Goal: Task Accomplishment & Management: Manage account settings

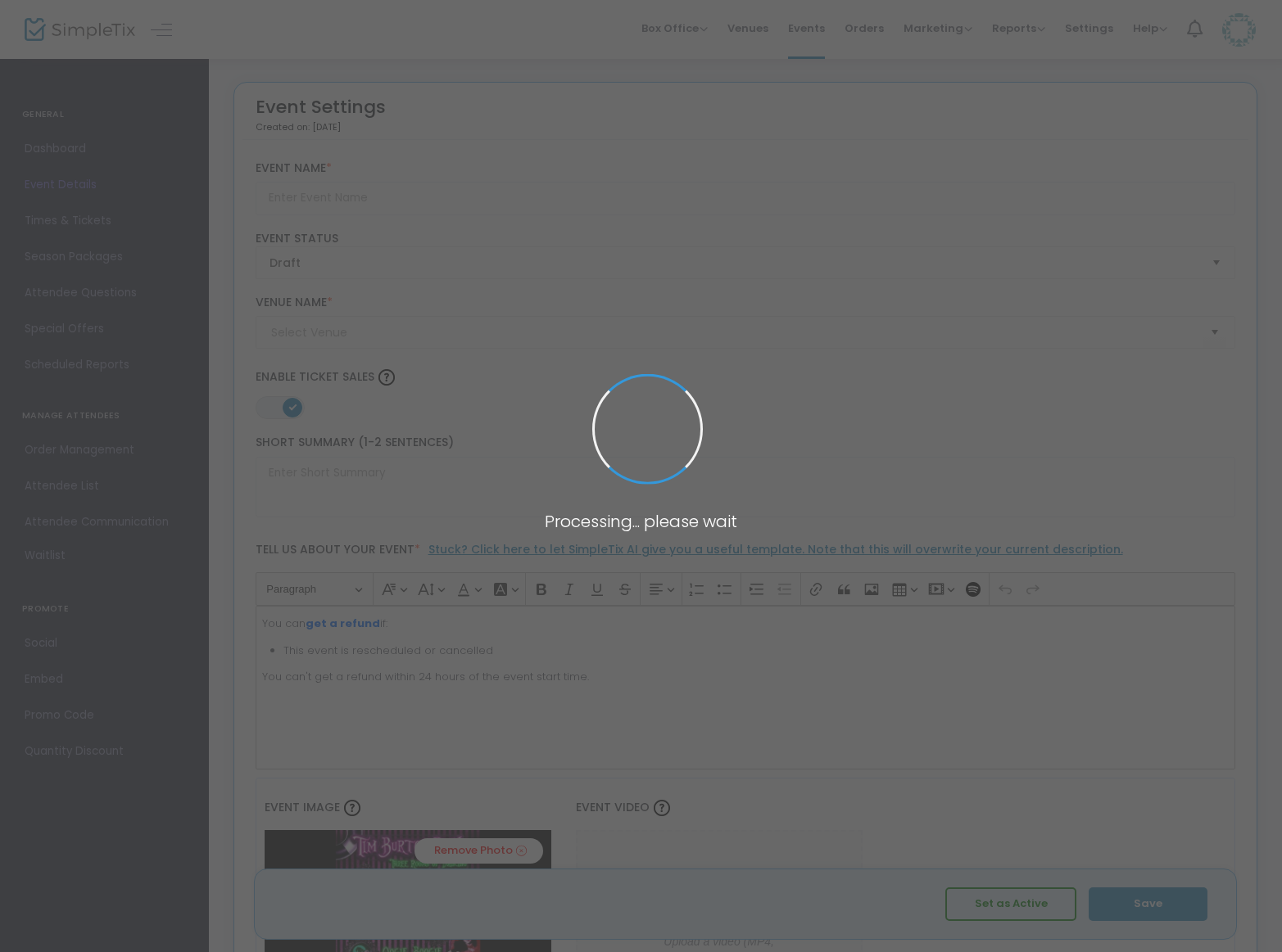
type input "[PERSON_NAME]"
type textarea "You can get a refund if:This event is rescheduled or cancelledYou can't get a r…"
type input "Buy Tickets"
type input "Catch One"
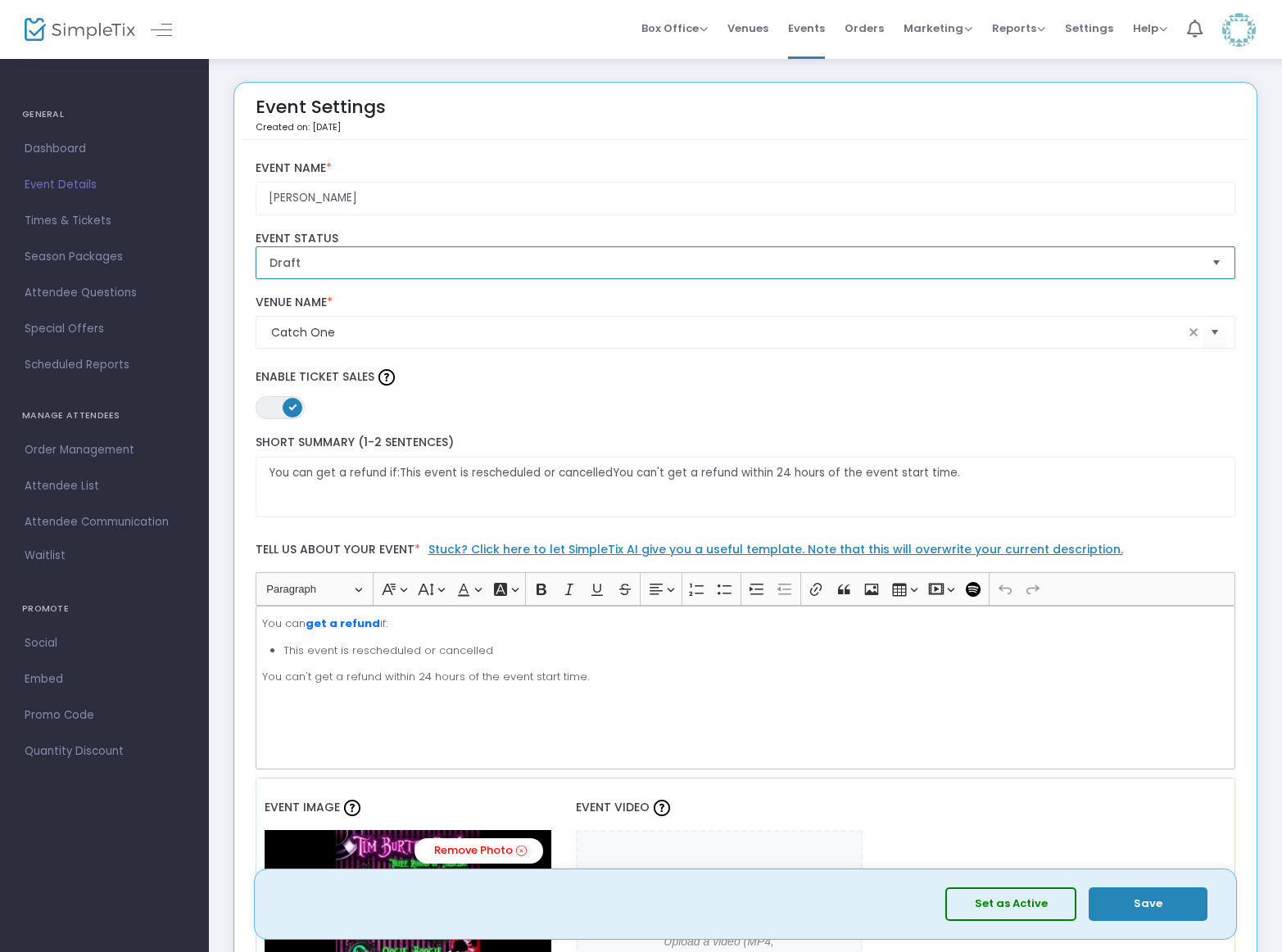
click at [523, 261] on span "Draft" at bounding box center [734, 263] width 930 height 17
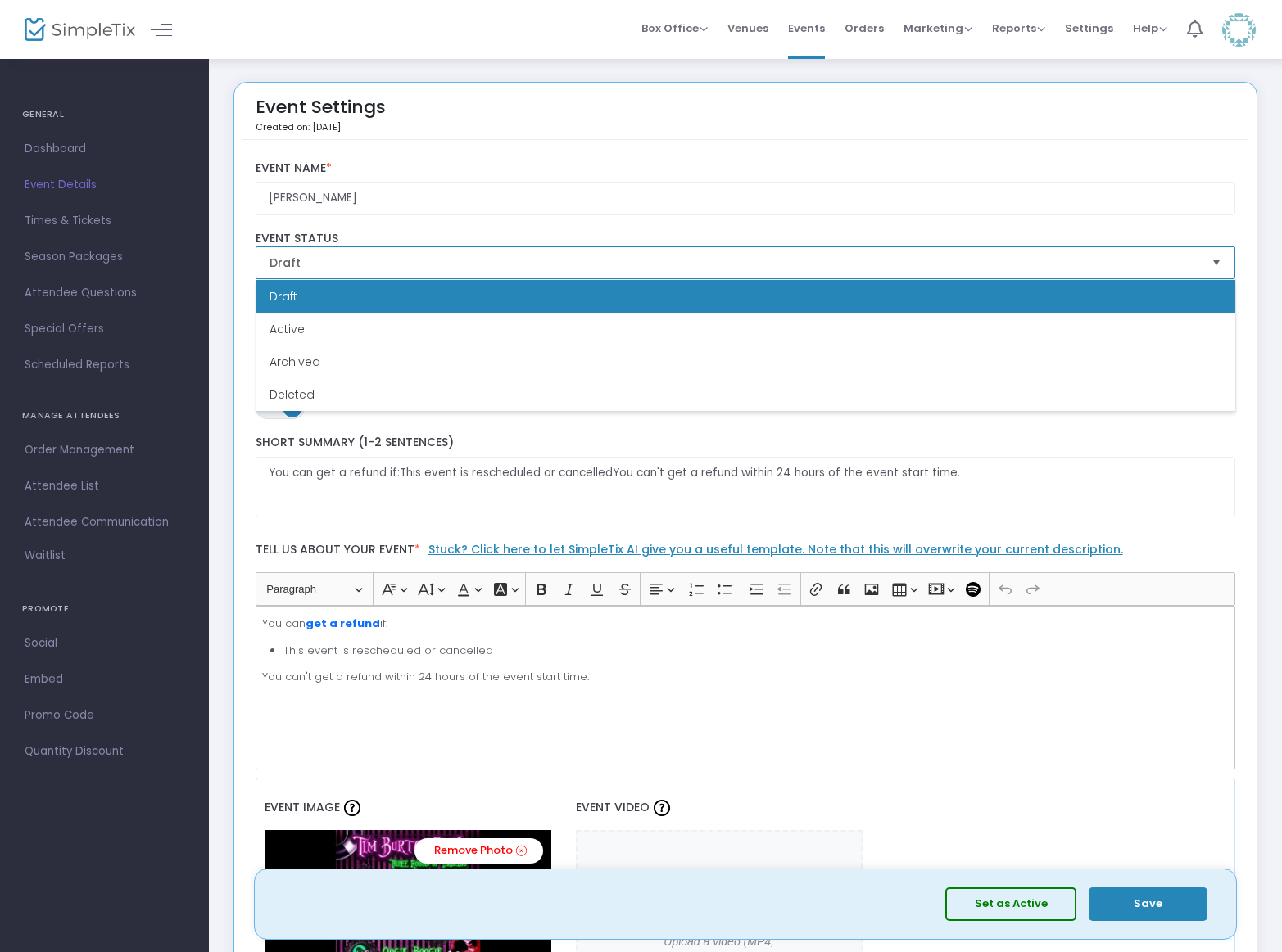
click at [500, 320] on li "Active" at bounding box center [746, 329] width 979 height 33
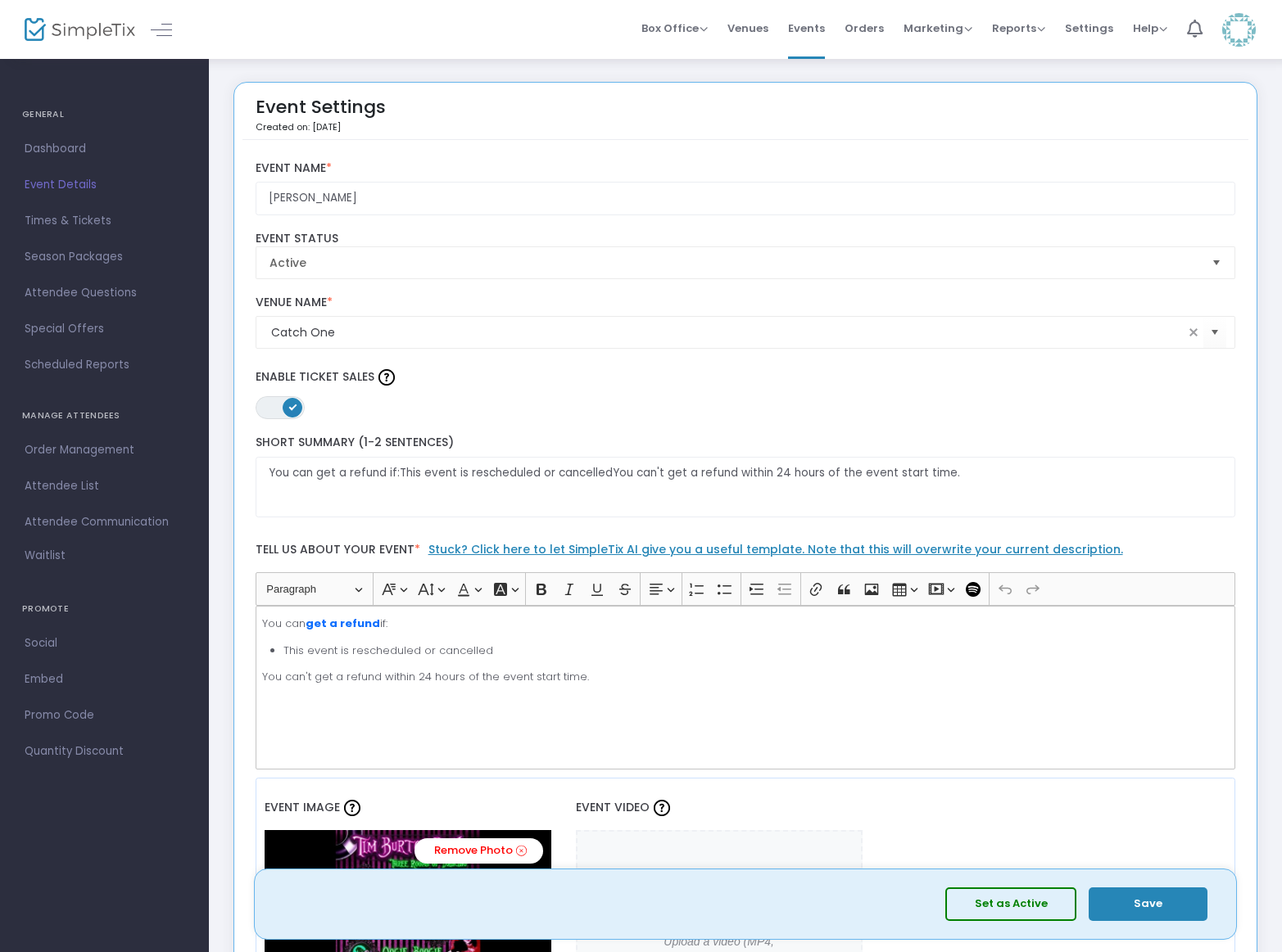
drag, startPoint x: 1154, startPoint y: 899, endPoint x: 1020, endPoint y: 898, distance: 134.0
click at [1020, 898] on span "Set as Active Save" at bounding box center [1075, 904] width 258 height 34
drag, startPoint x: 1035, startPoint y: 904, endPoint x: 1045, endPoint y: 900, distance: 10.8
click at [1035, 904] on button "Set as Active" at bounding box center [1011, 904] width 131 height 34
click at [1165, 911] on button "Save" at bounding box center [1149, 904] width 119 height 34
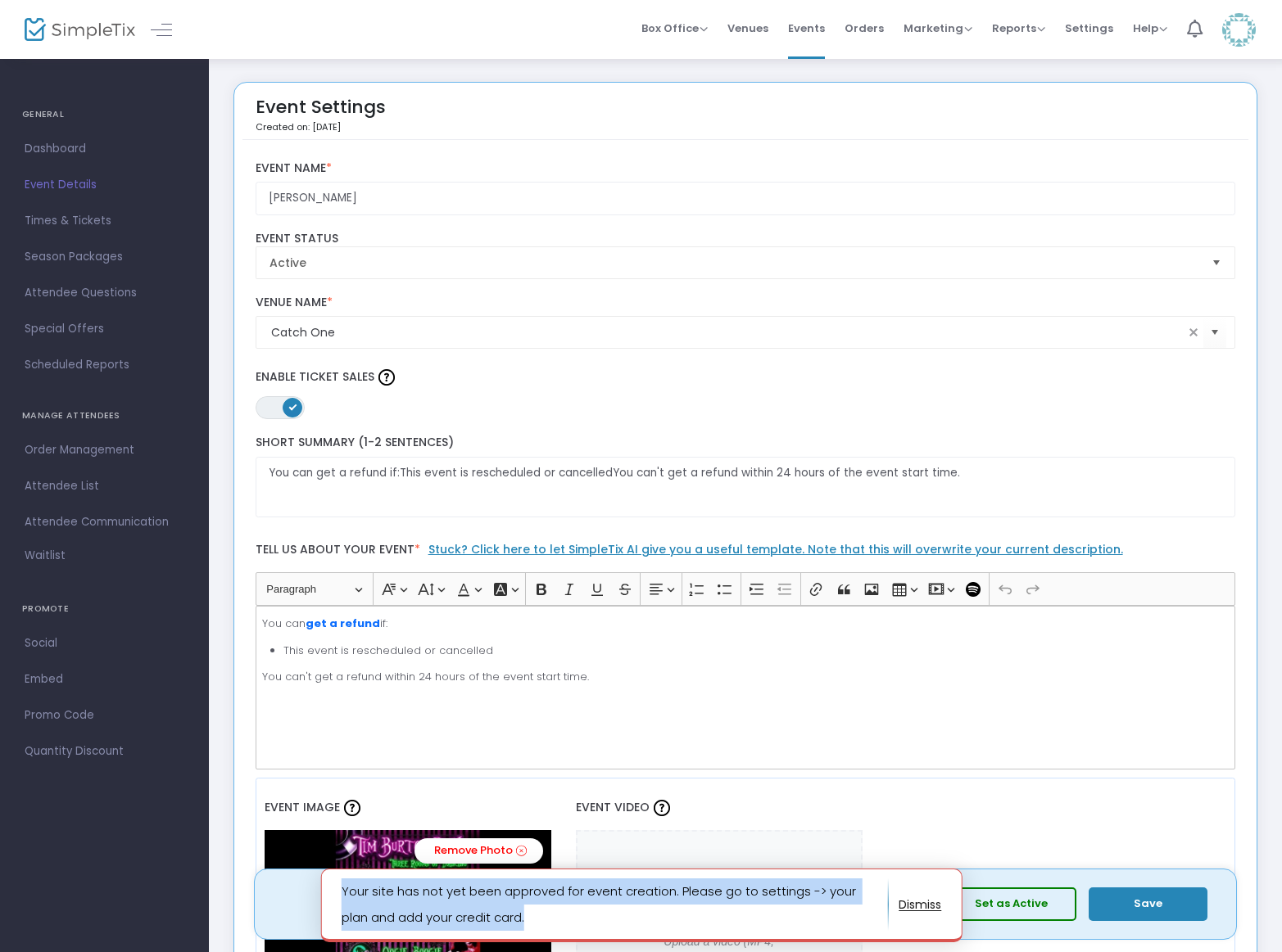
drag, startPoint x: 926, startPoint y: 727, endPoint x: 565, endPoint y: 921, distance: 409.8
click at [561, 924] on p "Your site has not yet been approved for event creation. Please go to settings -…" at bounding box center [614, 904] width 548 height 53
copy p "Your site has not yet been approved for event creation. Please go to settings -…"
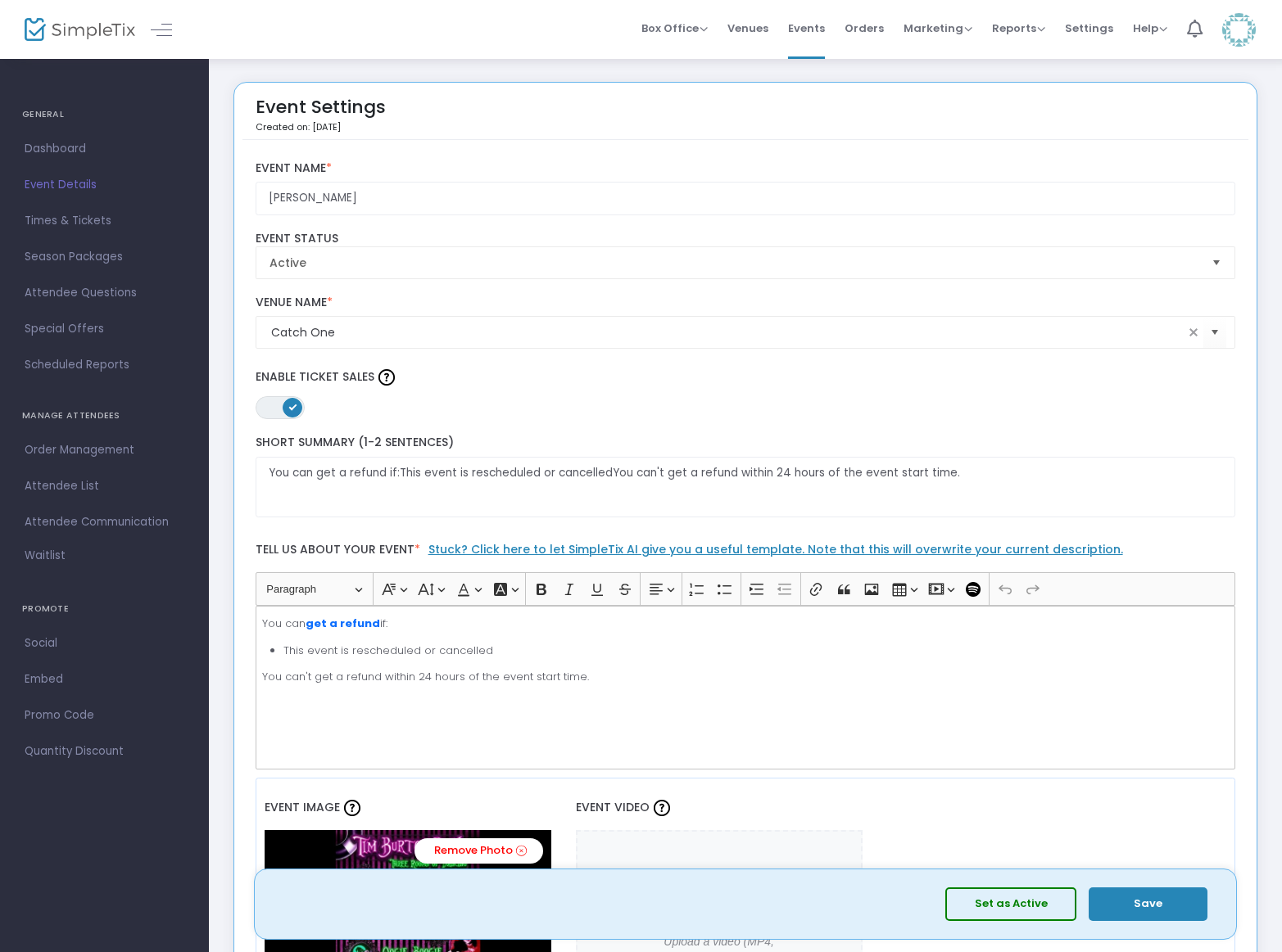
click at [444, 35] on div "Box Office Sell Tickets Bookings Sell Season Pass Venues Memberships Events Ord…" at bounding box center [745, 29] width 1073 height 59
click at [1088, 28] on span "Settings" at bounding box center [1089, 28] width 49 height 42
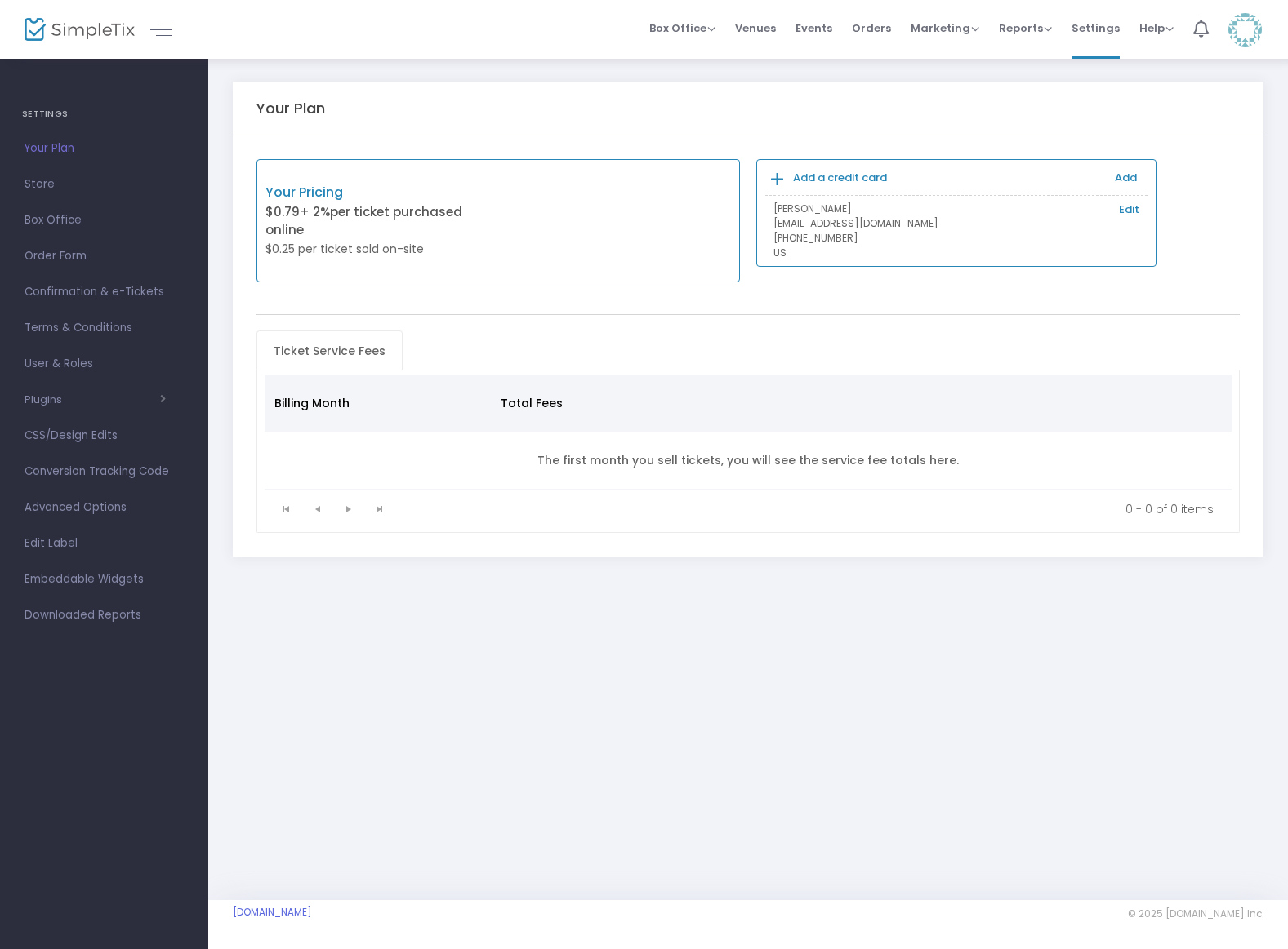
click at [853, 179] on b "Add a credit card" at bounding box center [840, 177] width 94 height 16
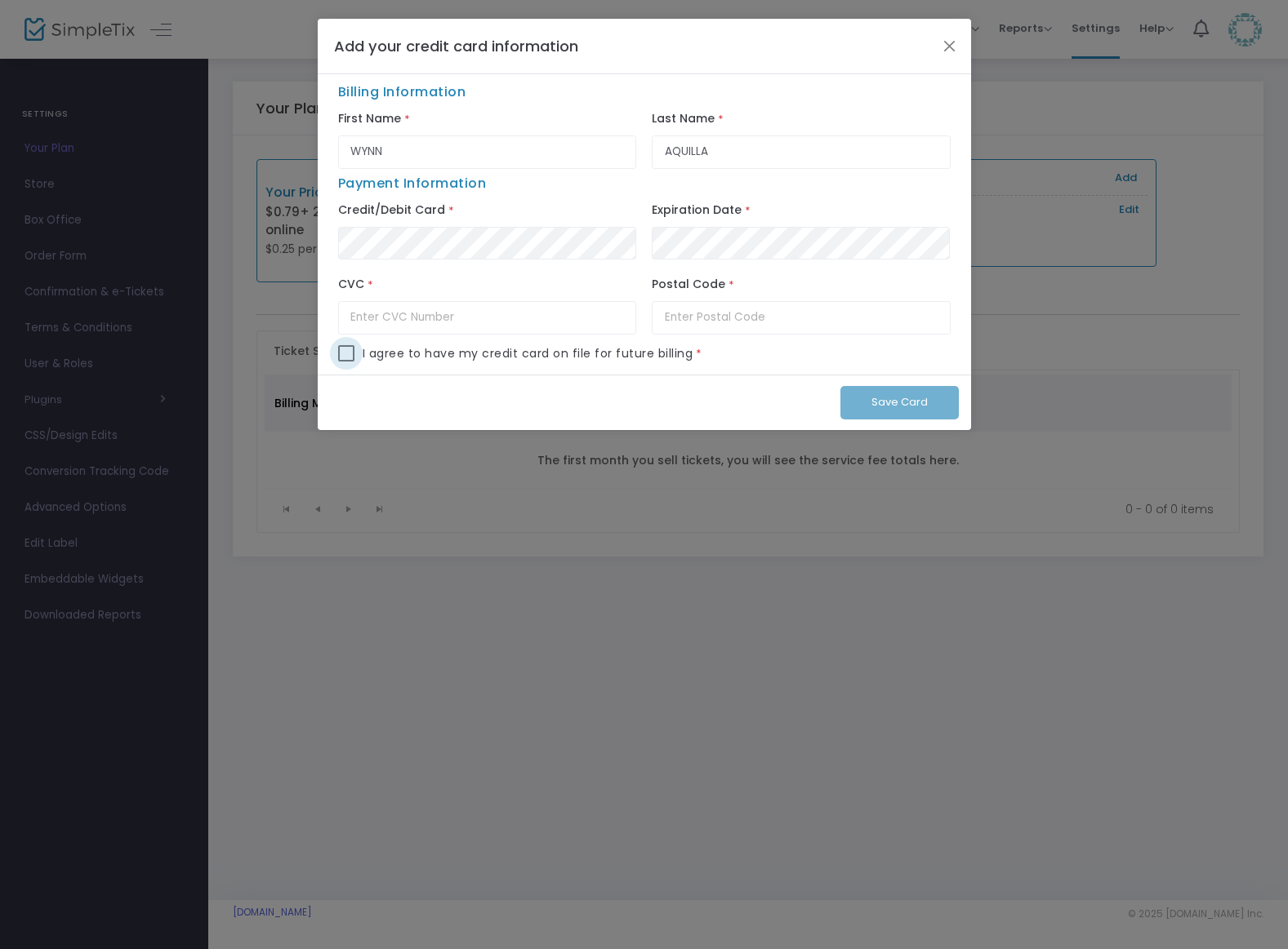
click at [339, 356] on span at bounding box center [347, 353] width 17 height 17
click at [345, 362] on input "checkbox" at bounding box center [345, 362] width 1 height 1
checkbox input "true"
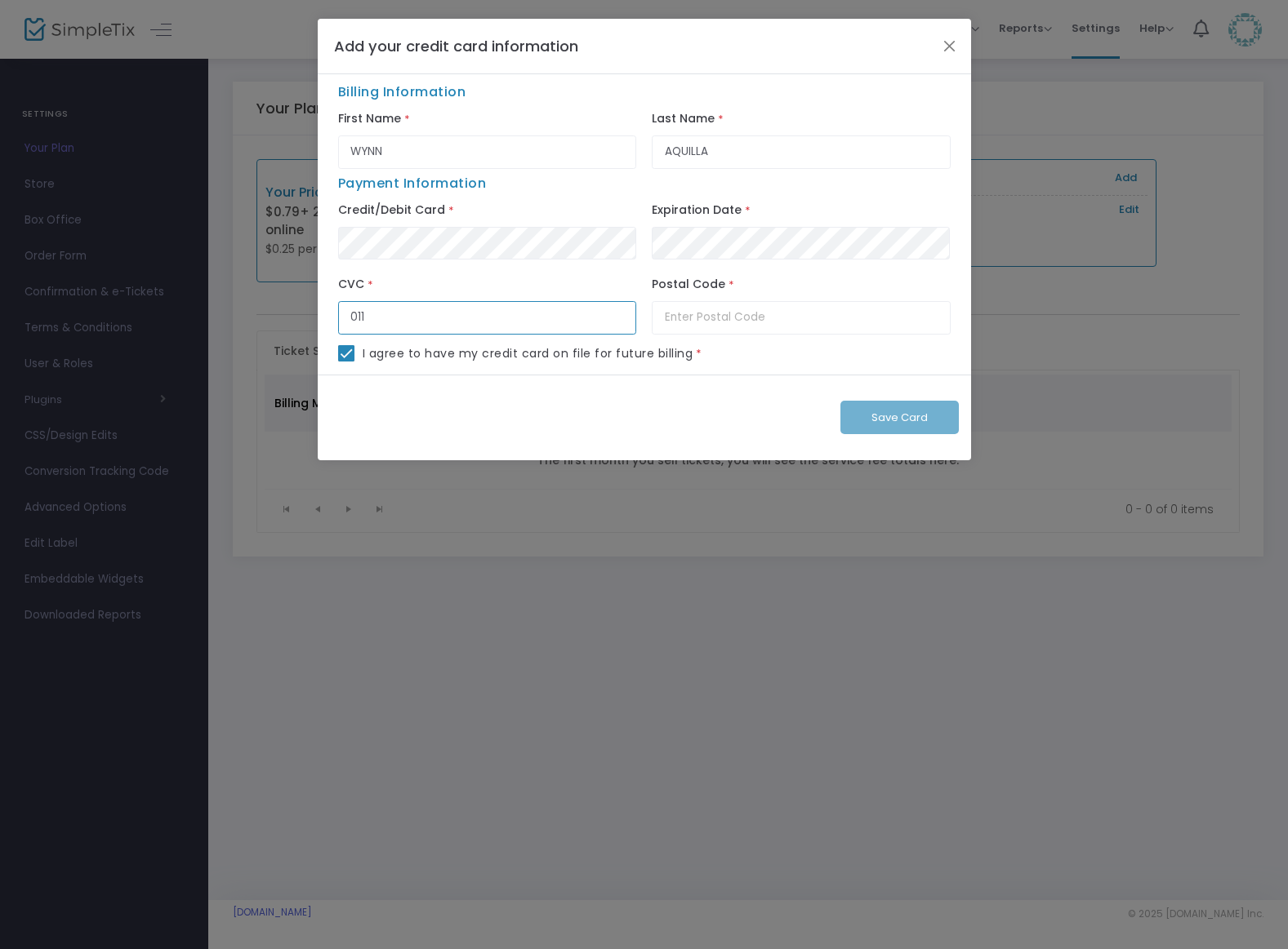
type input "011"
type input "27530"
click at [885, 418] on span "Save Card" at bounding box center [899, 418] width 56 height 16
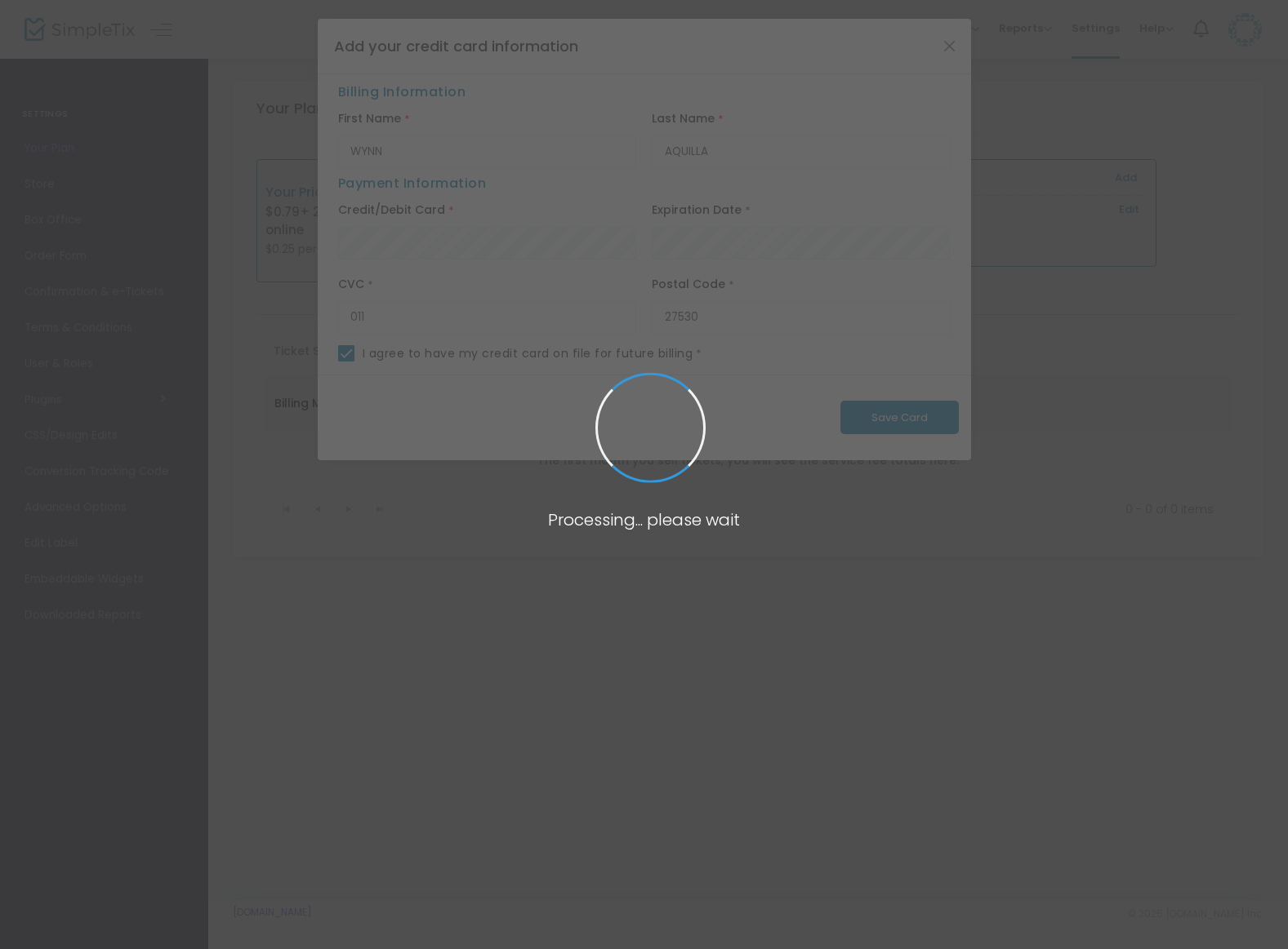
checkbox input "false"
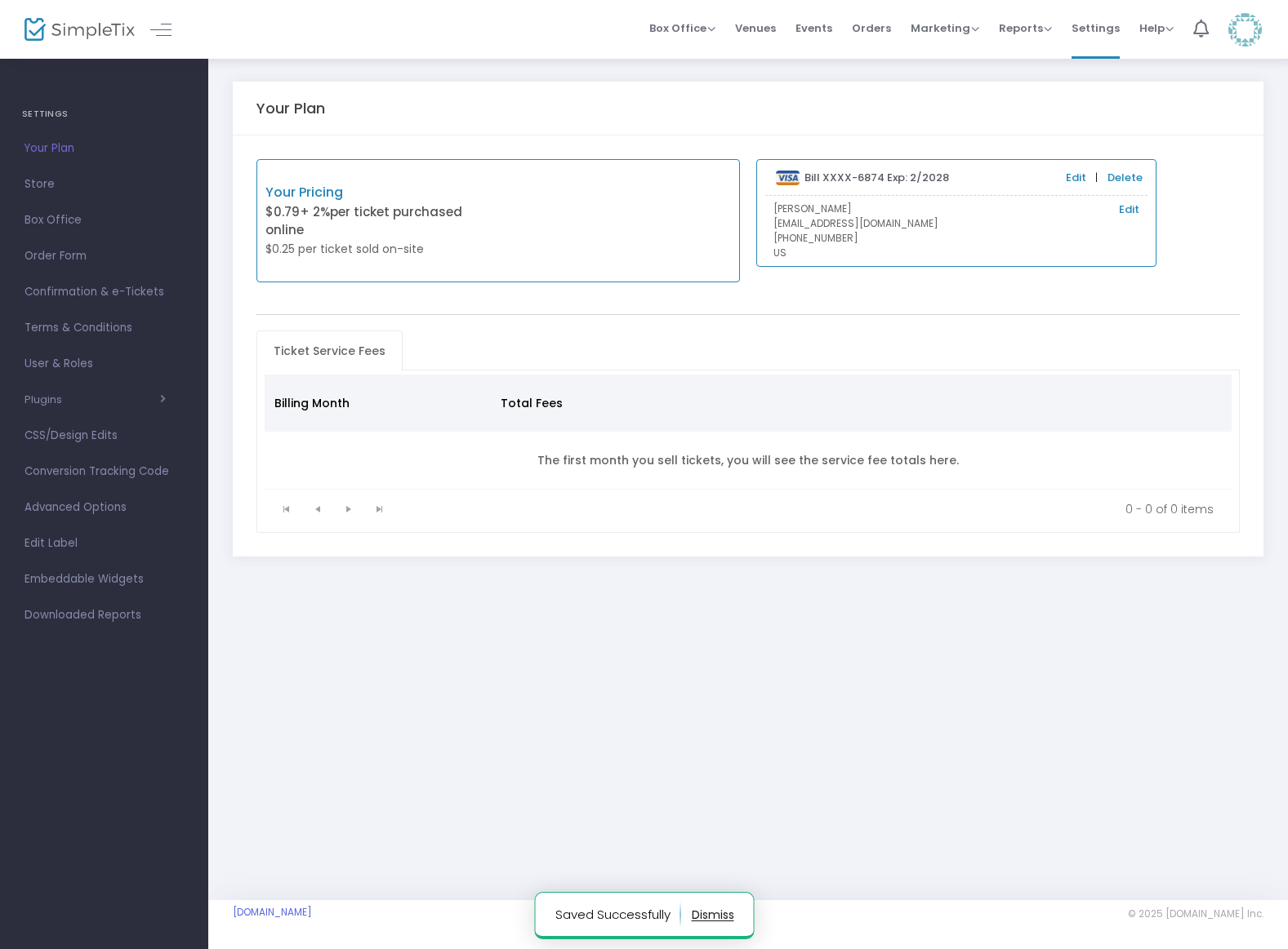
click at [405, 211] on p "$0.79 + 2% per ticket purchased online" at bounding box center [382, 221] width 232 height 37
drag, startPoint x: 598, startPoint y: 62, endPoint x: 759, endPoint y: 61, distance: 161.0
click at [601, 62] on div "Your Plan Your Pricing $0.79 + 2% per ticket purchased online $0.25 per ticket …" at bounding box center [748, 335] width 1080 height 556
click at [827, 34] on span "Events" at bounding box center [814, 28] width 37 height 42
